Goal: Information Seeking & Learning: Check status

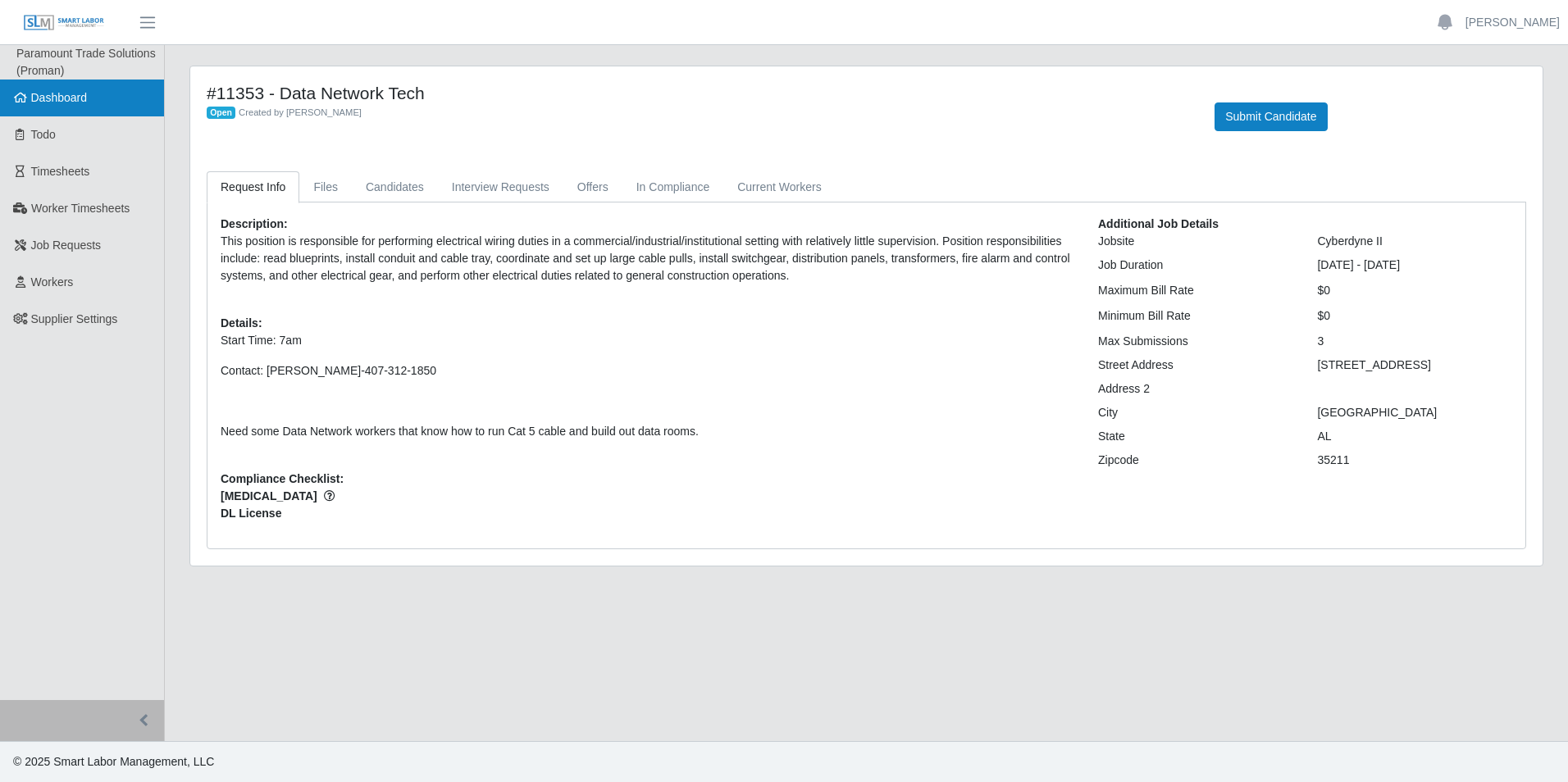
click at [38, 97] on span "Dashboard" at bounding box center [60, 97] width 57 height 13
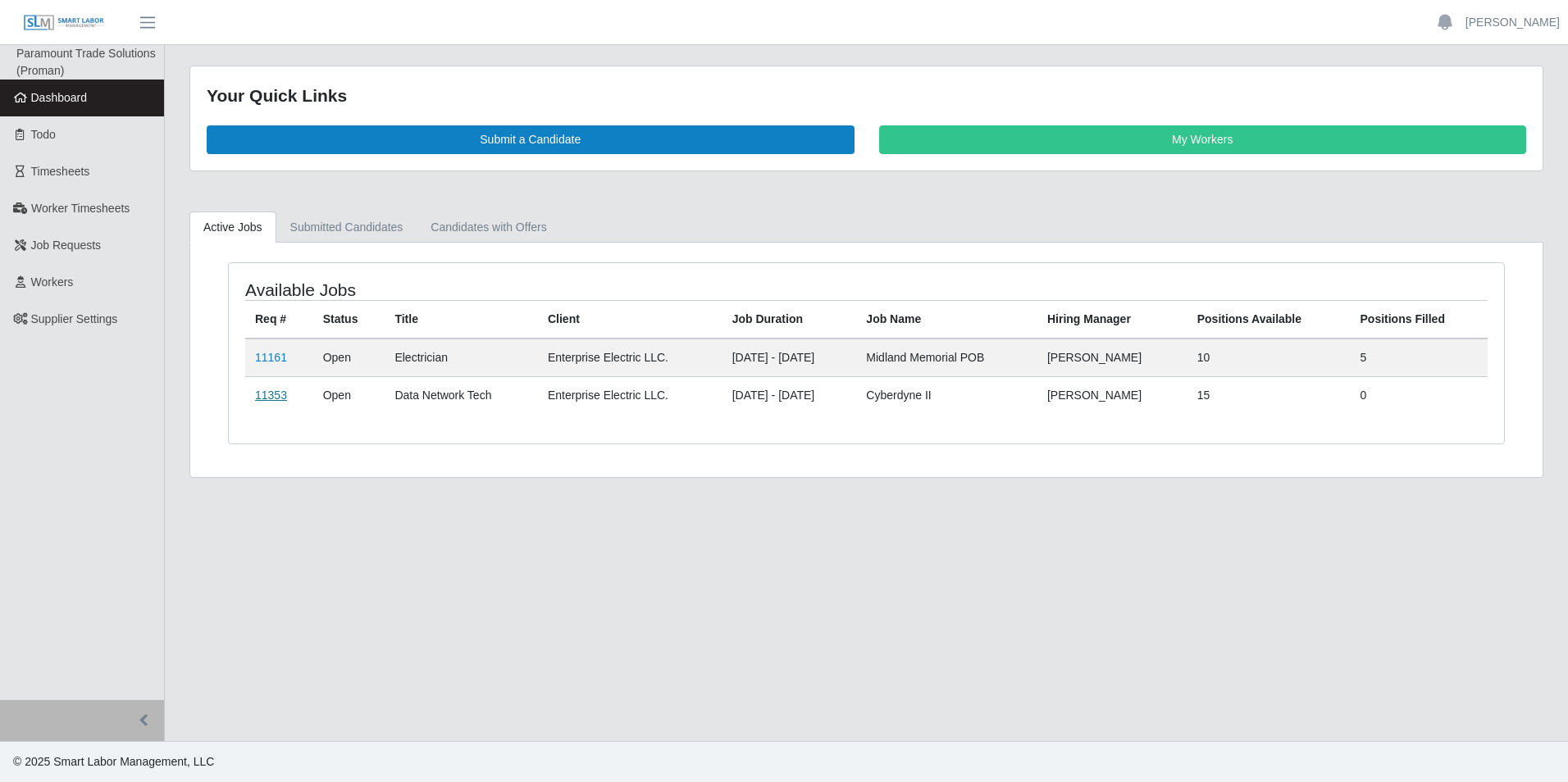
click at [274, 392] on link "11353" at bounding box center [271, 395] width 32 height 13
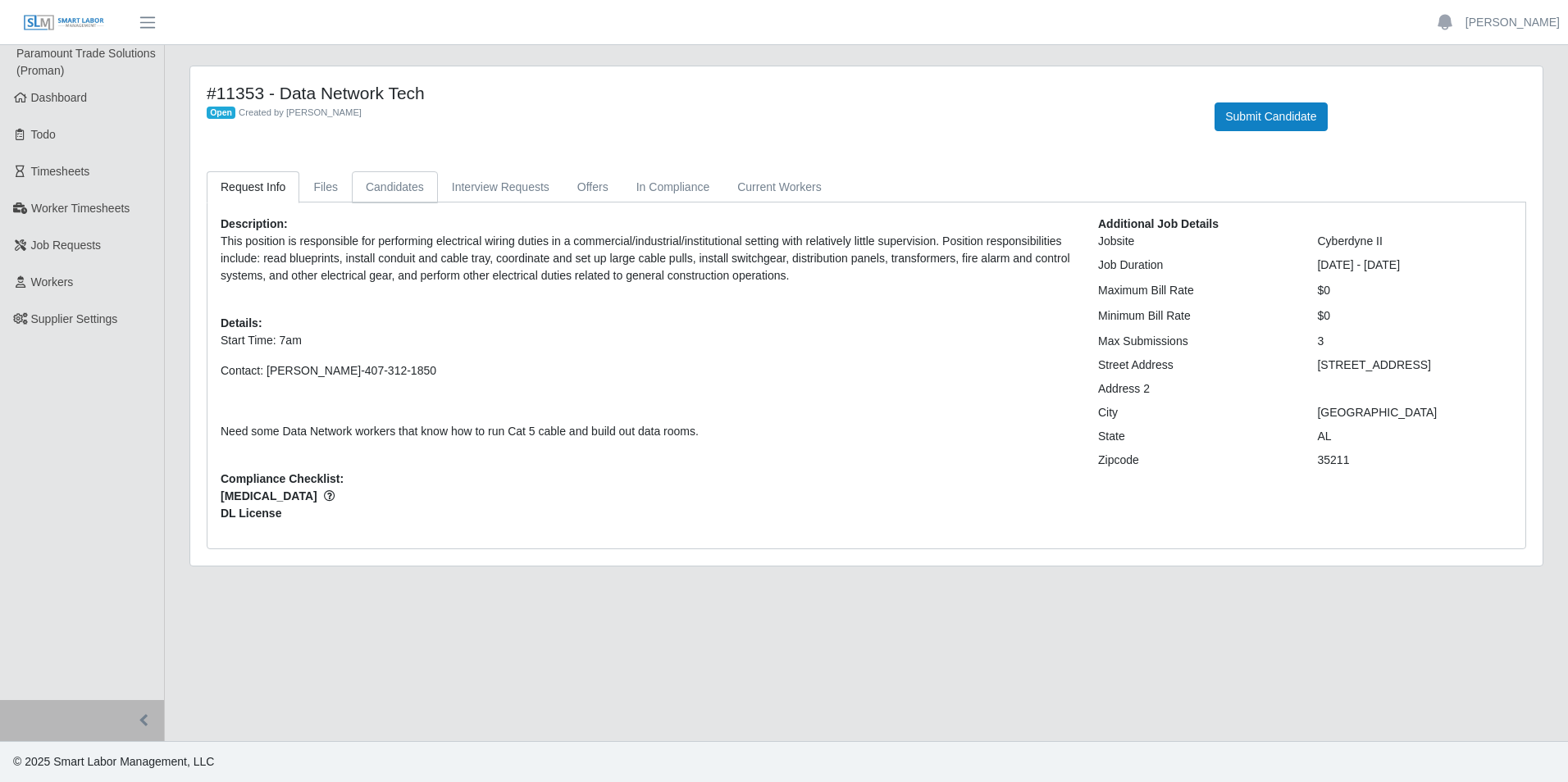
click at [374, 186] on link "Candidates" at bounding box center [395, 187] width 86 height 32
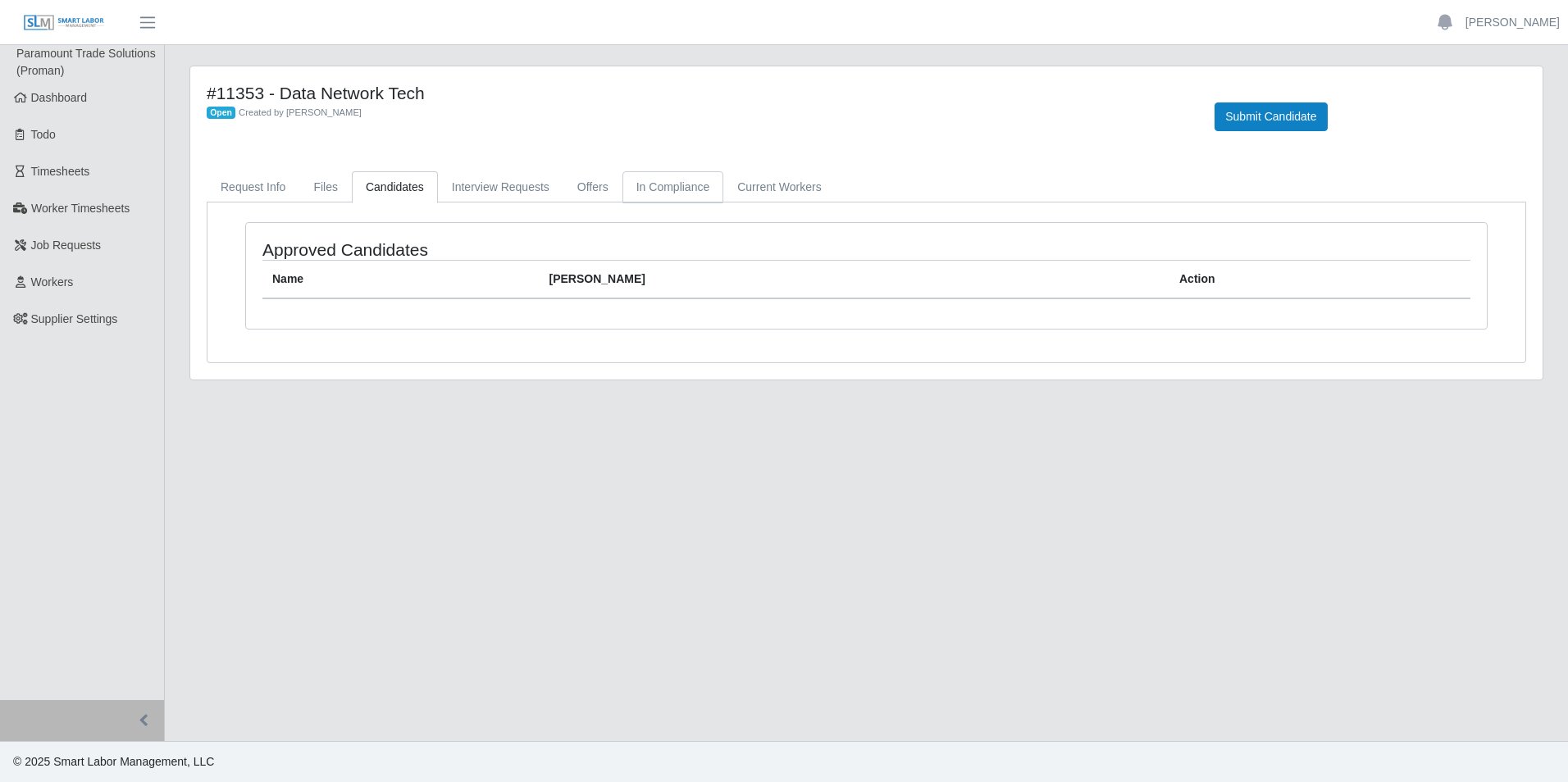
click at [667, 181] on link "In Compliance" at bounding box center [674, 187] width 102 height 32
click at [766, 189] on link "Current Workers" at bounding box center [779, 187] width 111 height 32
click at [273, 188] on link "Request Info" at bounding box center [253, 187] width 93 height 32
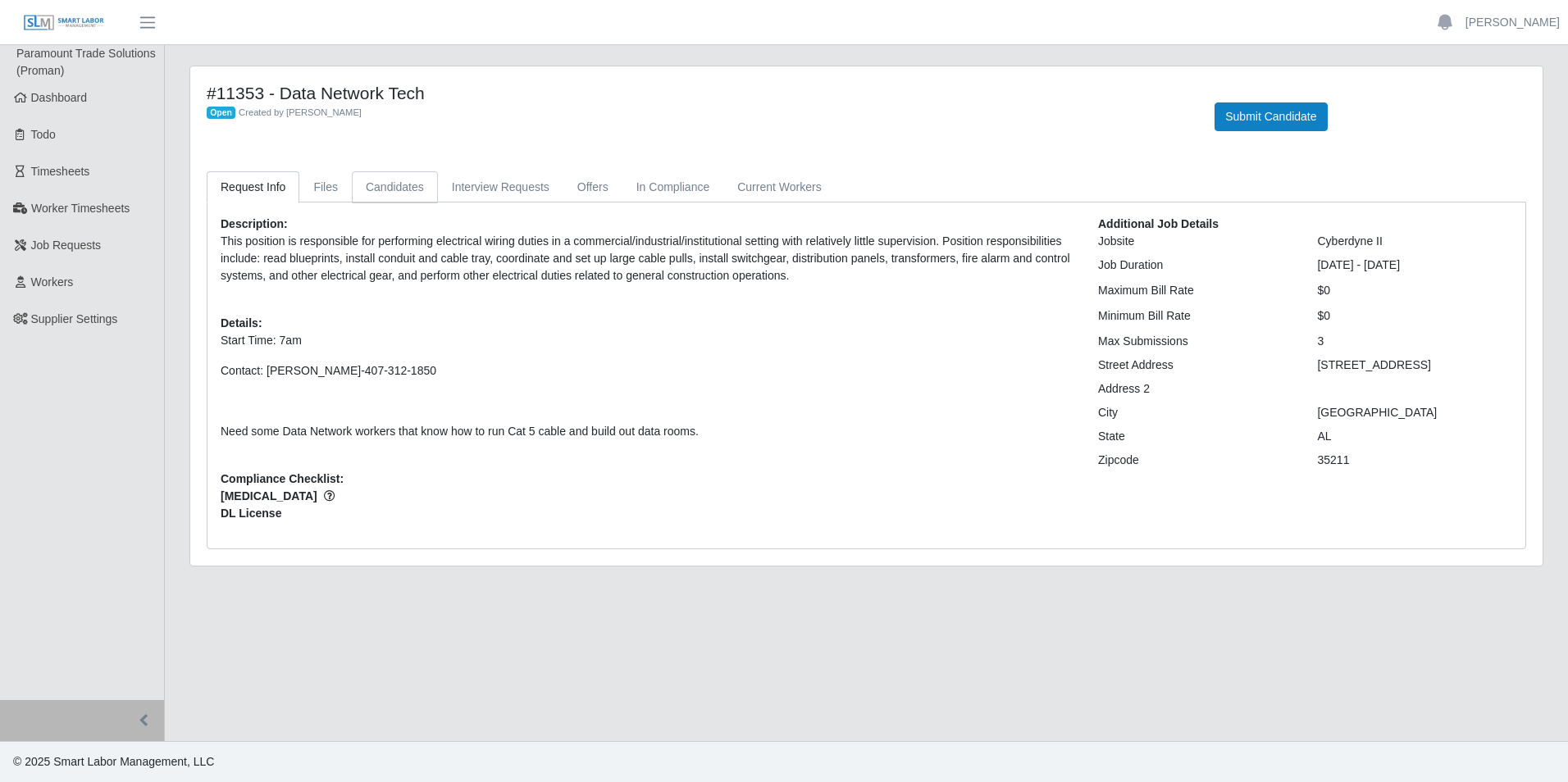
click at [409, 186] on link "Candidates" at bounding box center [395, 187] width 86 height 32
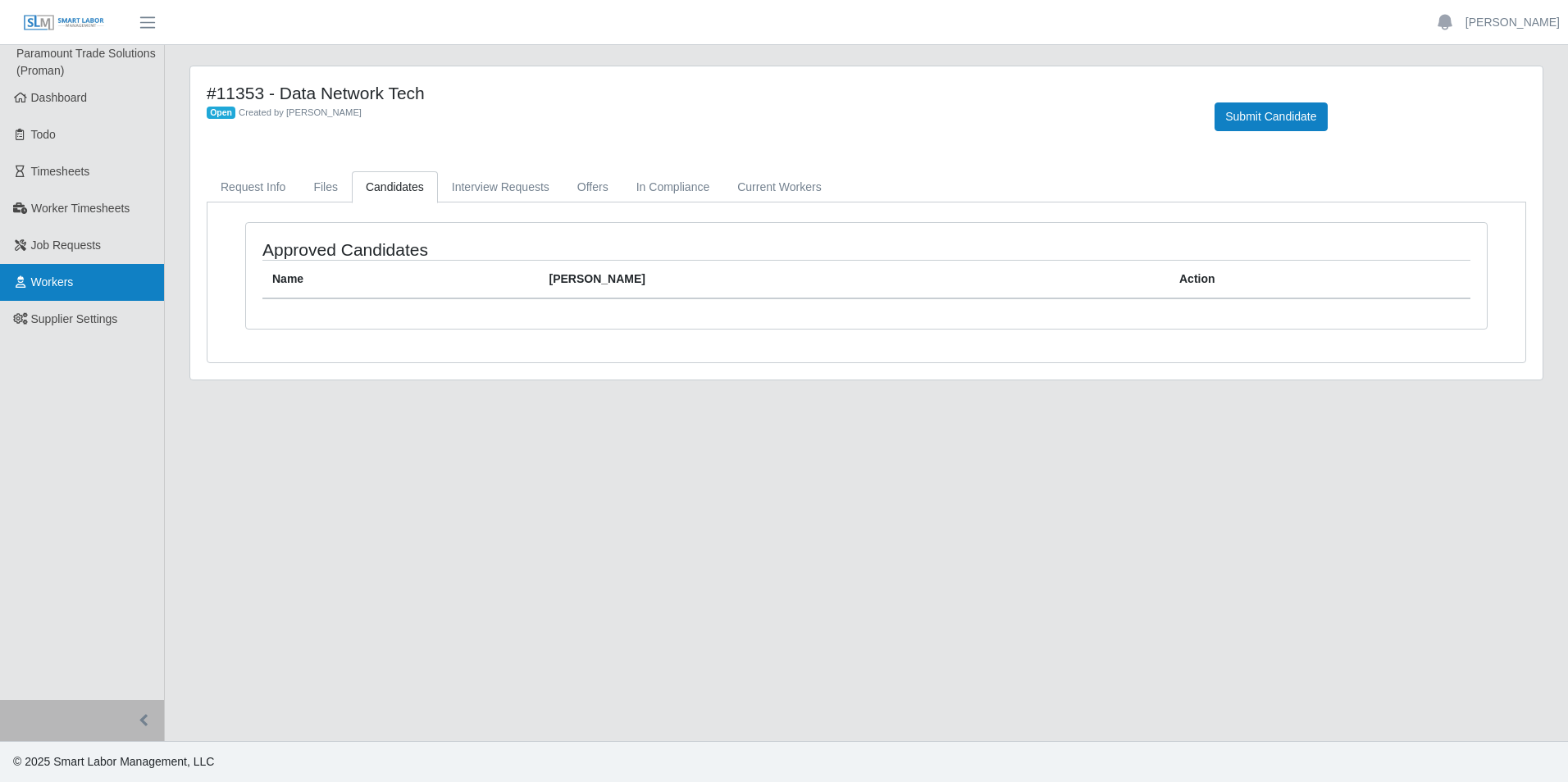
click at [61, 288] on span "Workers" at bounding box center [53, 281] width 43 height 13
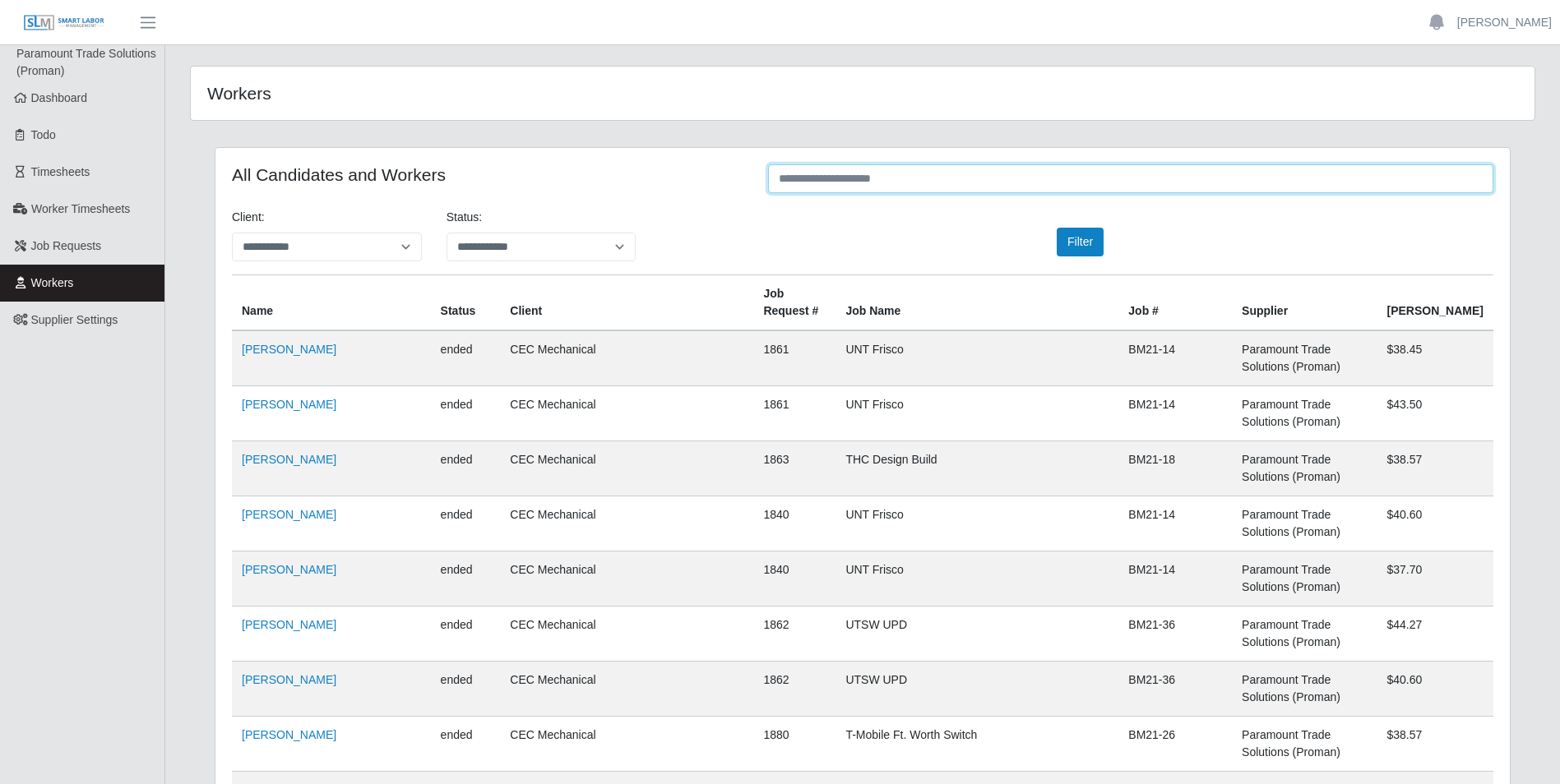
click at [851, 183] on input "text" at bounding box center [1130, 178] width 725 height 29
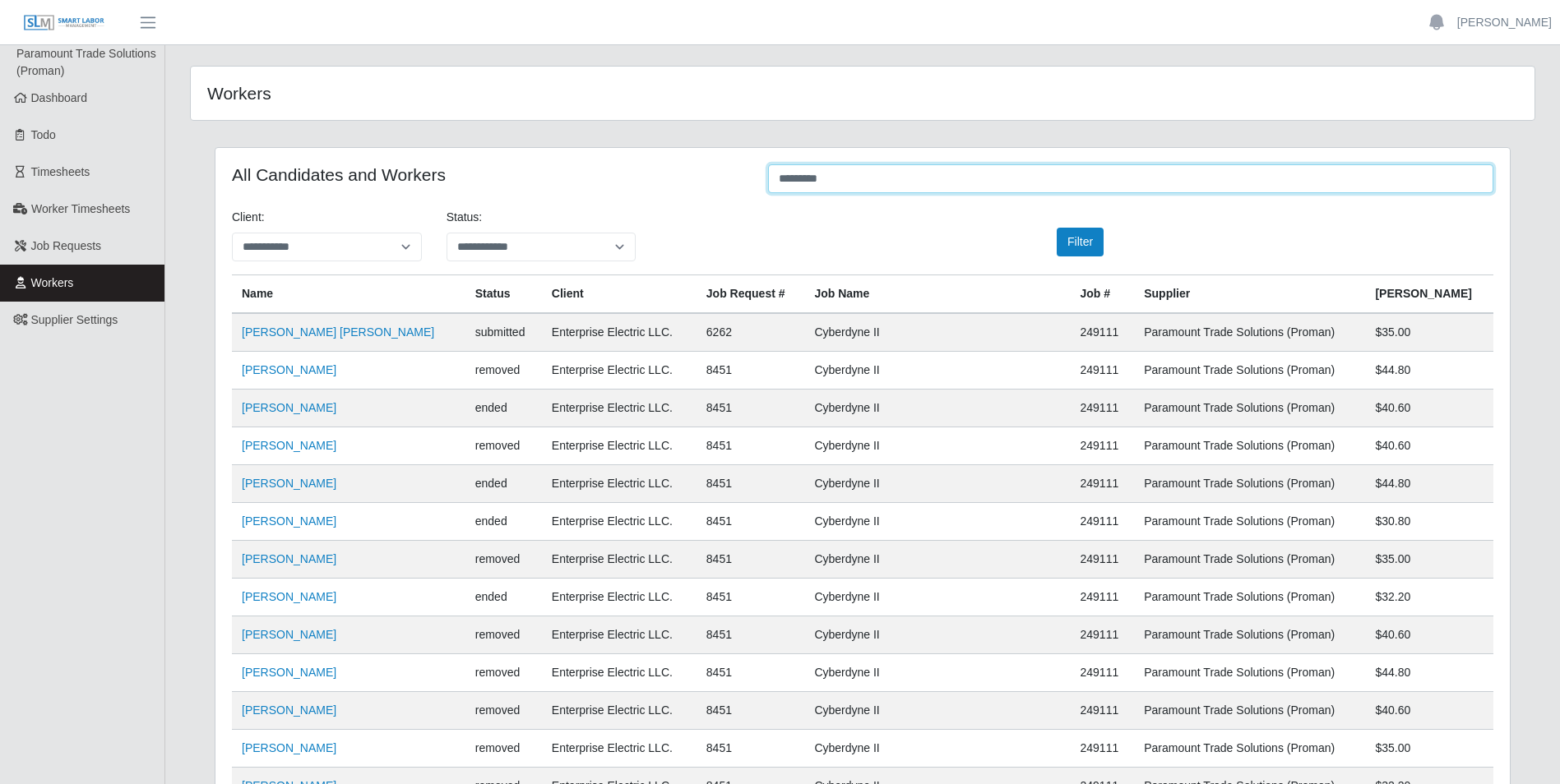
type input "*********"
click at [609, 250] on select "**********" at bounding box center [542, 247] width 190 height 29
select select "*********"
click at [447, 233] on select "**********" at bounding box center [542, 247] width 190 height 29
click at [1071, 242] on button "Filter" at bounding box center [1080, 242] width 47 height 29
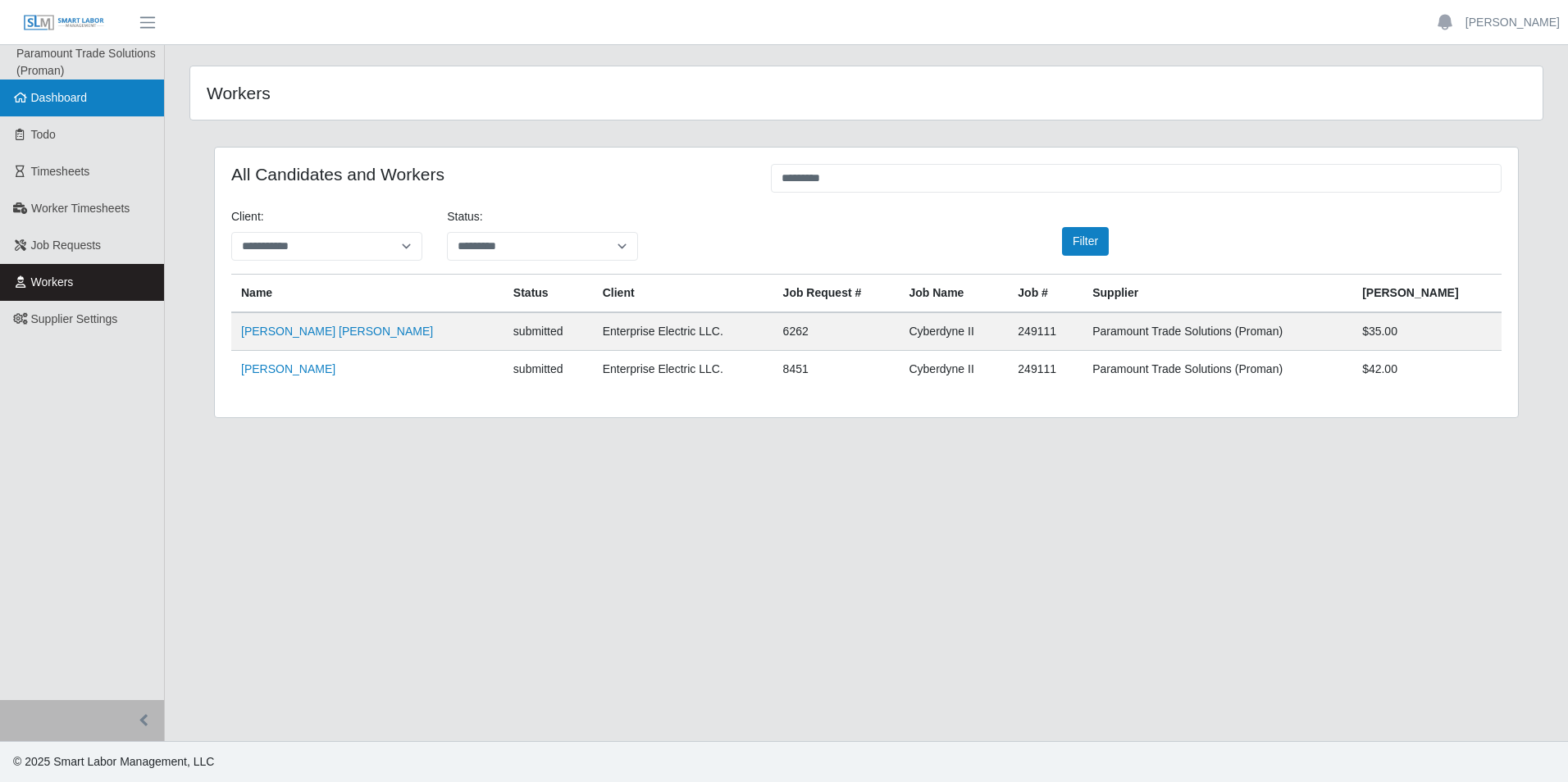
click at [53, 82] on link "Dashboard" at bounding box center [82, 98] width 164 height 37
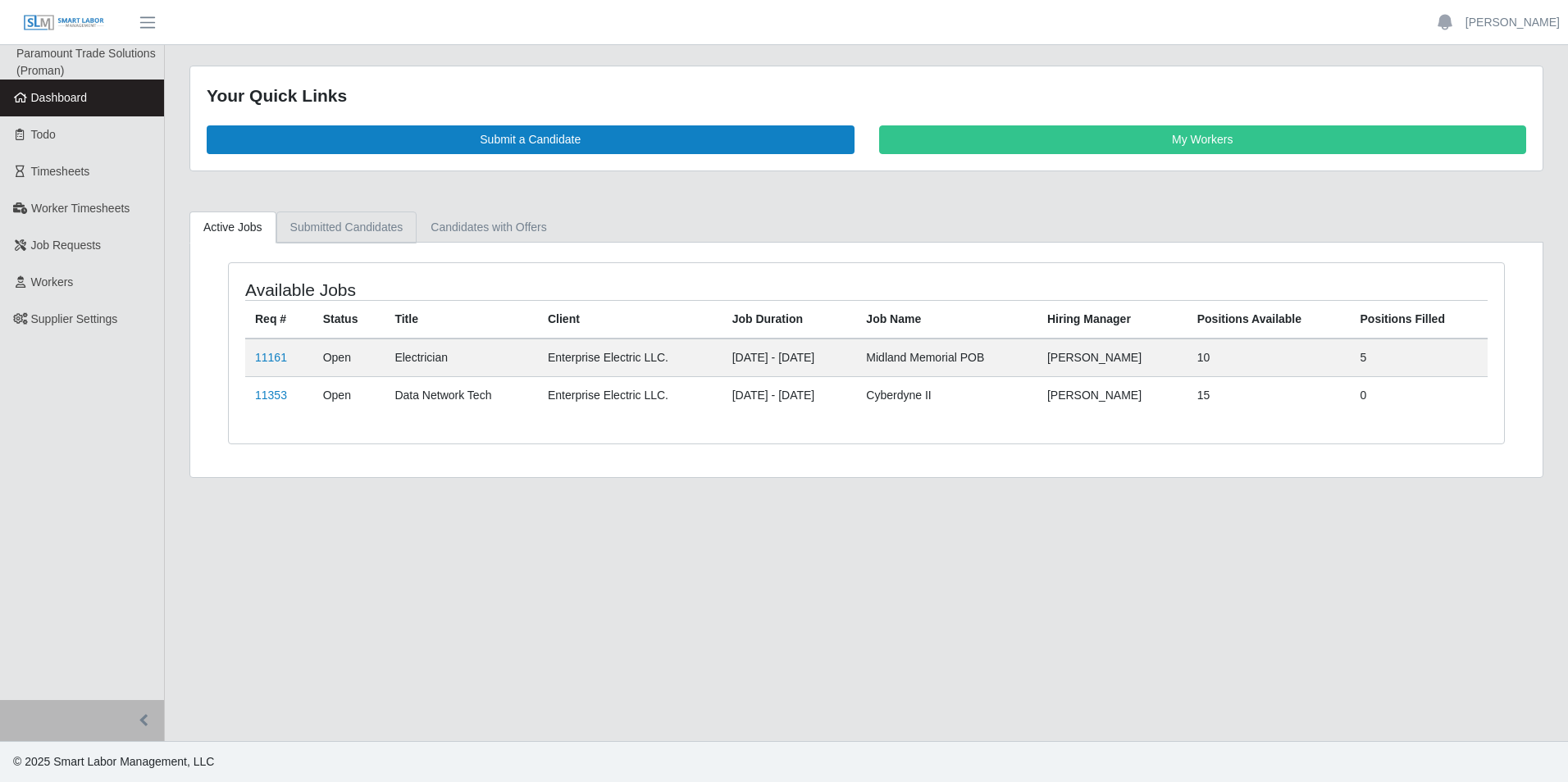
click at [374, 226] on link "Submitted Candidates" at bounding box center [346, 227] width 141 height 32
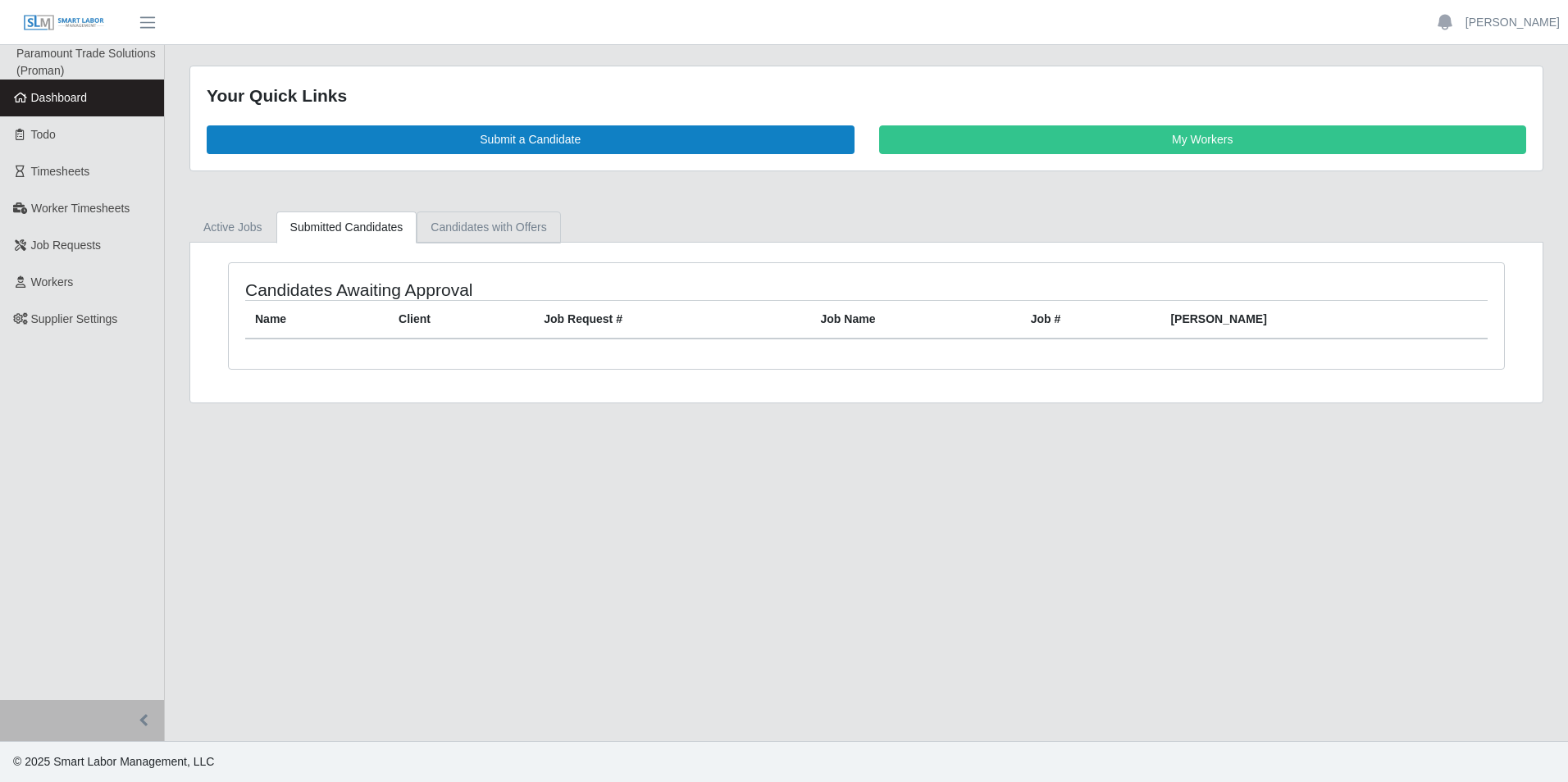
click at [462, 223] on link "Candidates with Offers" at bounding box center [488, 227] width 144 height 32
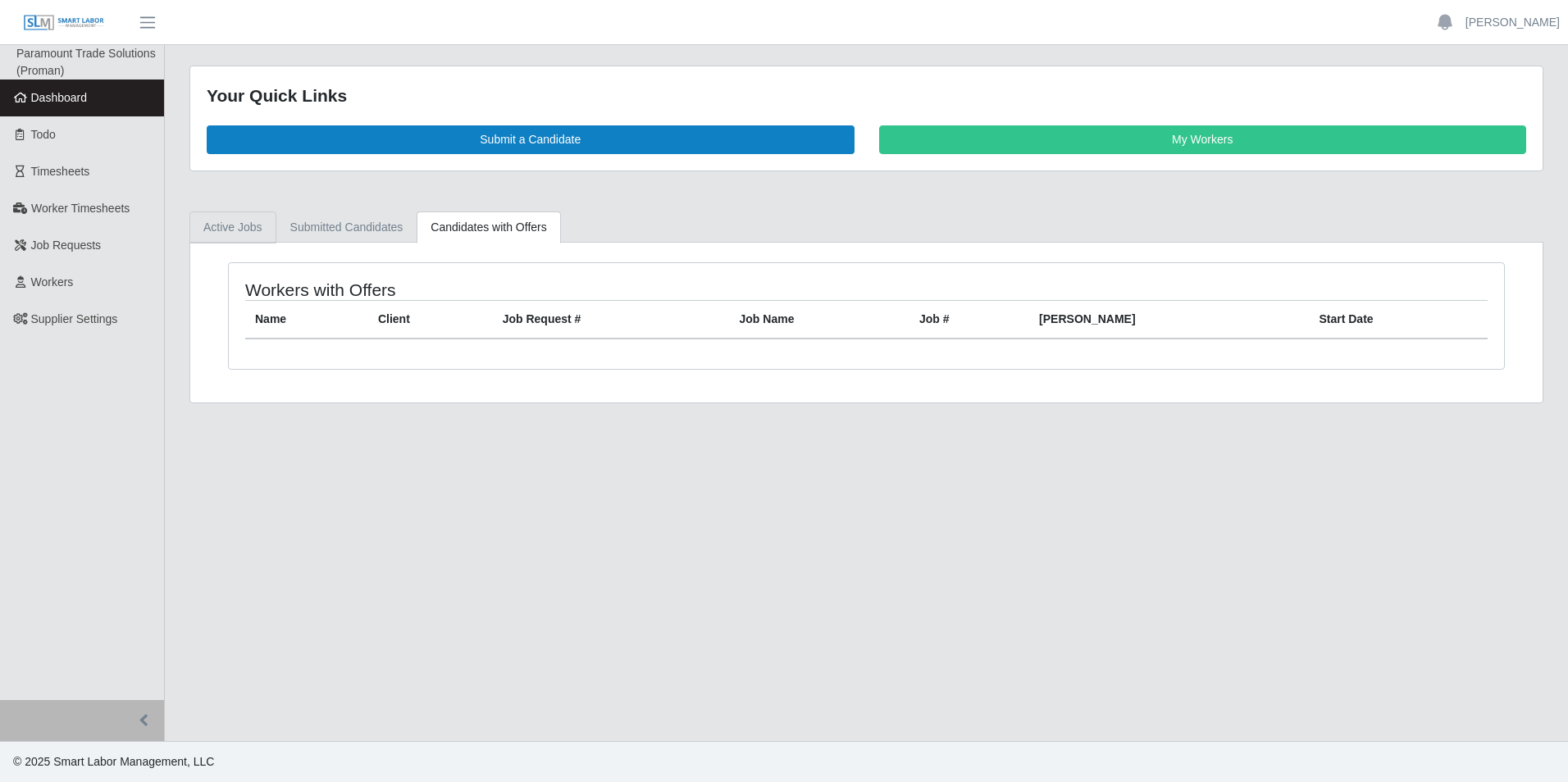
click at [217, 228] on link "Active Jobs" at bounding box center [232, 227] width 87 height 32
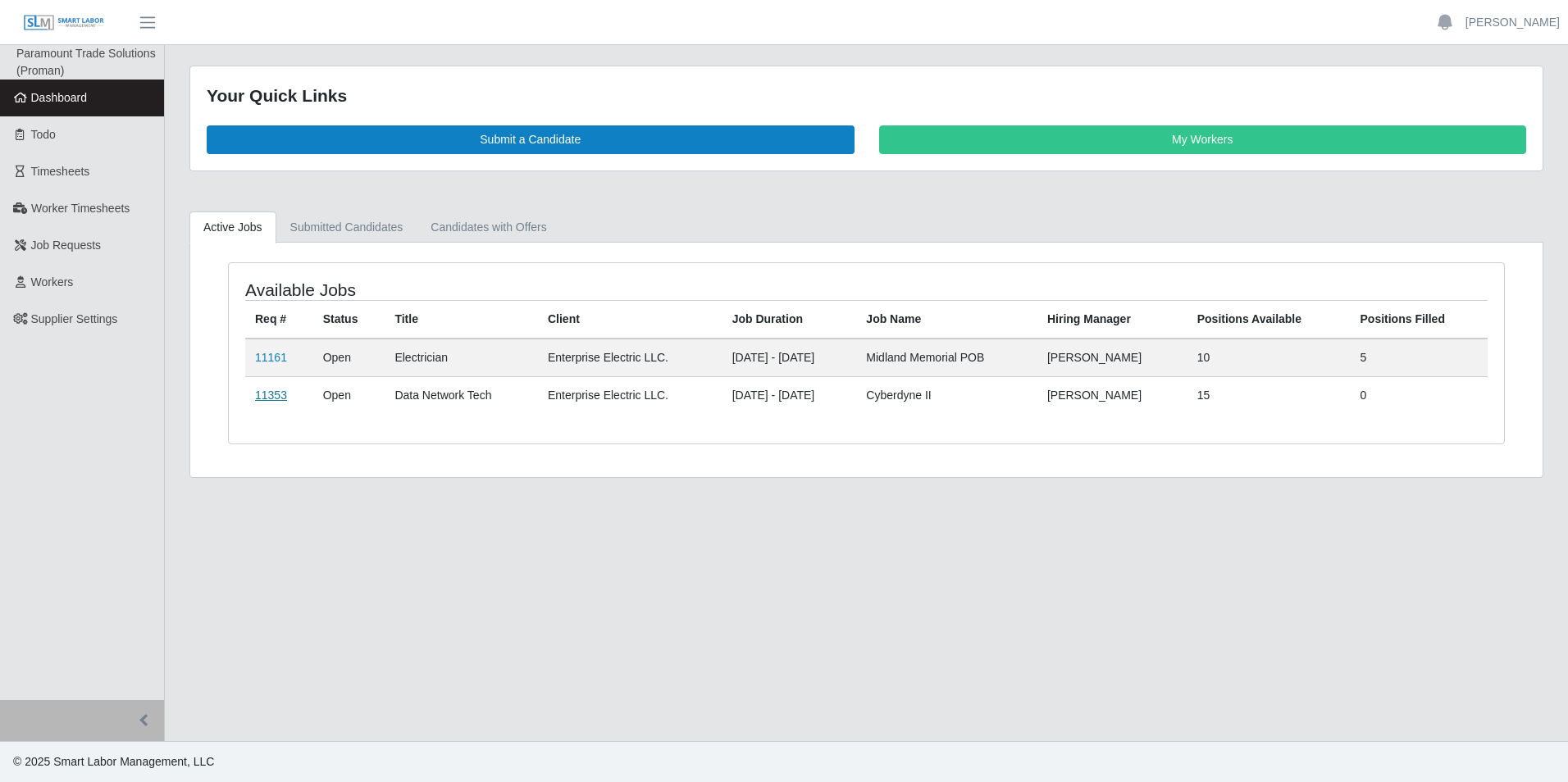
click at [259, 399] on link "11353" at bounding box center [271, 395] width 32 height 13
drag, startPoint x: 454, startPoint y: 570, endPoint x: 405, endPoint y: 531, distance: 62.6
click at [453, 572] on main "Your Quick Links Submit a Candidate My Workers Active Jobs Submitted Candidates…" at bounding box center [866, 393] width 1403 height 696
